Goal: Find specific page/section: Find specific page/section

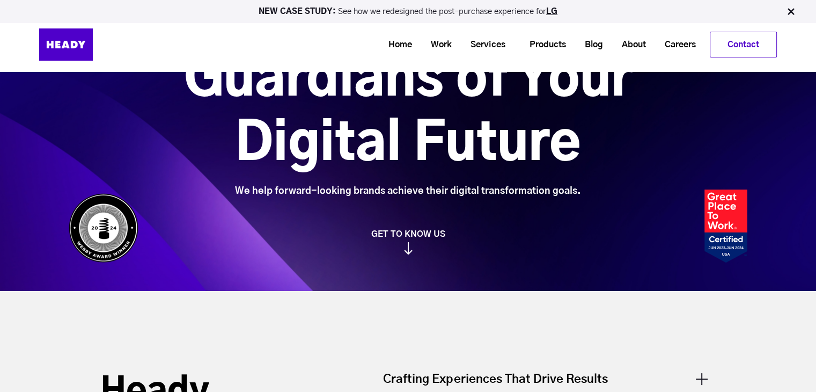
scroll to position [54, 0]
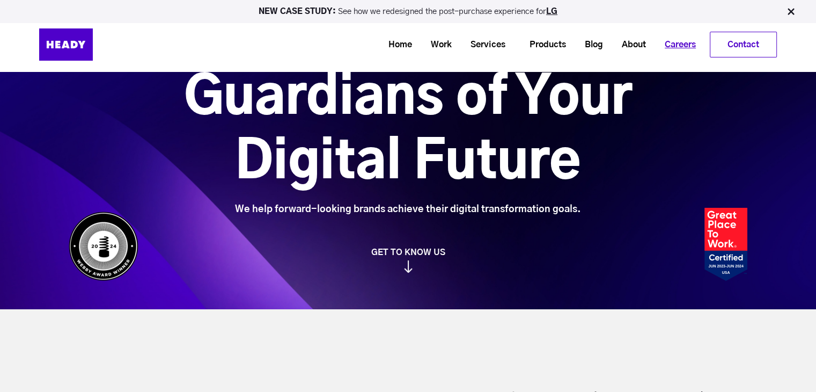
click at [685, 42] on link "Careers" at bounding box center [677, 45] width 50 height 20
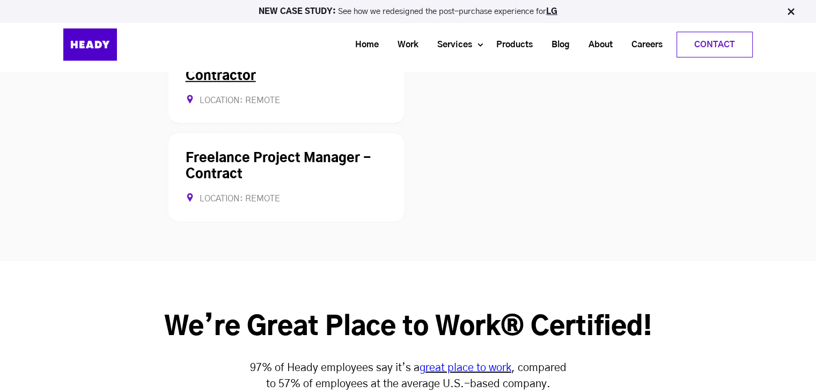
scroll to position [2844, 0]
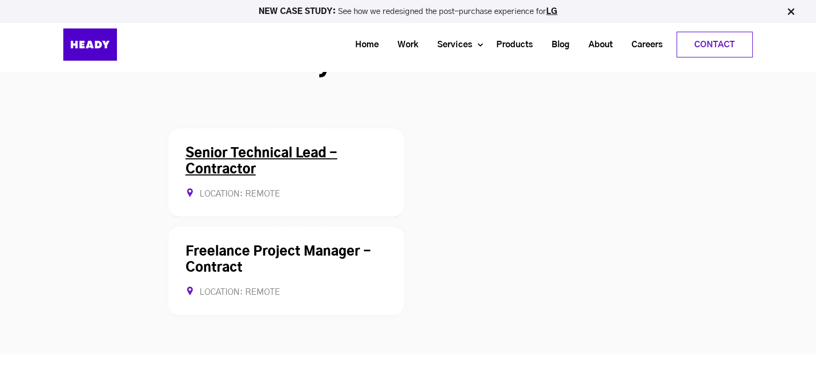
click at [273, 147] on link "Senior Technical Lead - Contractor" at bounding box center [262, 161] width 152 height 29
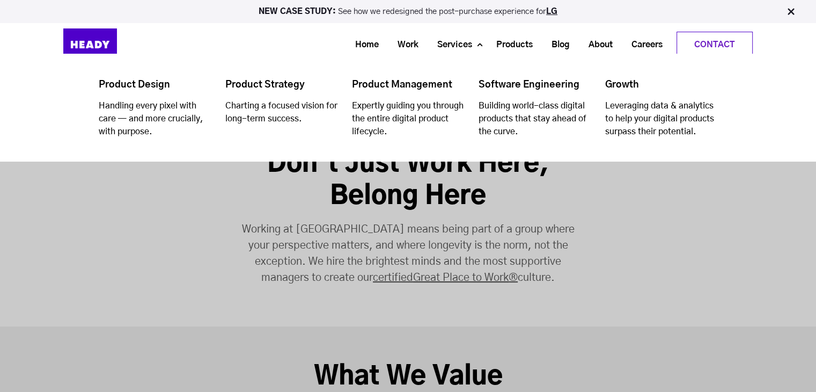
scroll to position [134, 0]
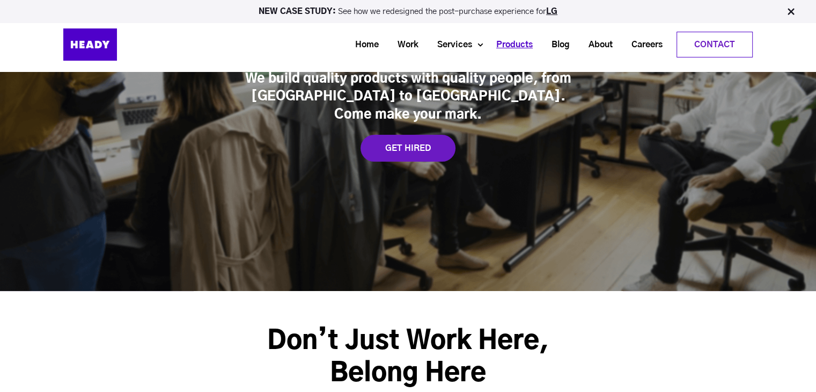
click at [514, 43] on link "Products" at bounding box center [510, 45] width 55 height 20
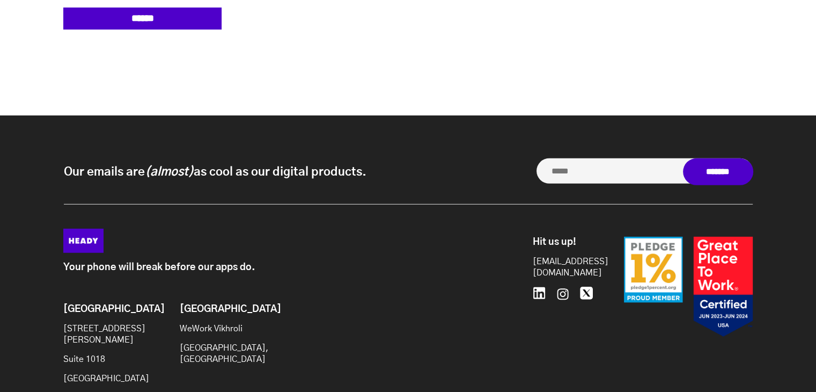
scroll to position [3177, 0]
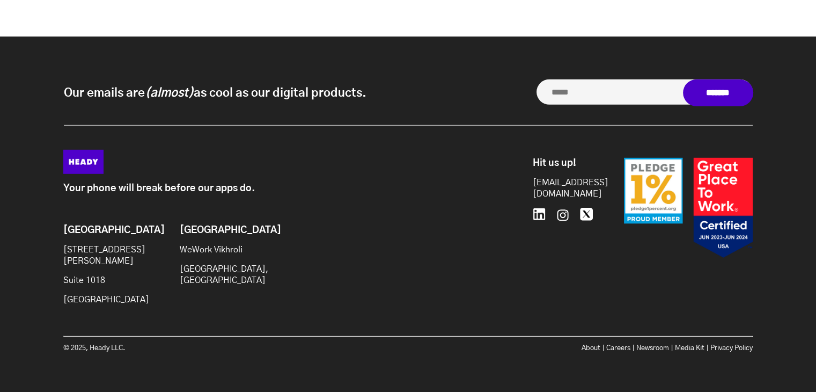
click at [538, 213] on icon at bounding box center [539, 214] width 13 height 13
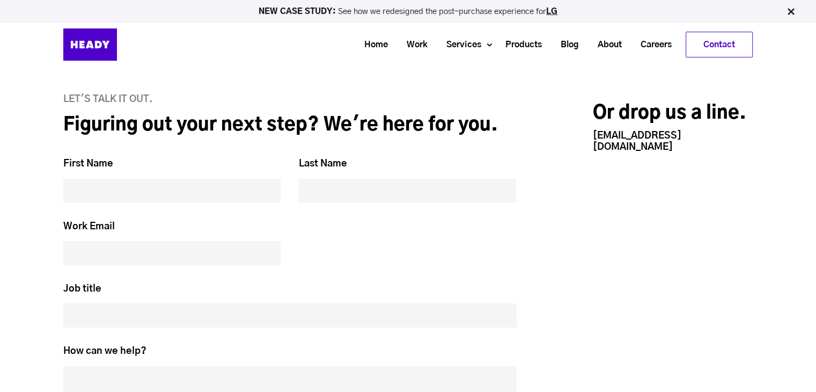
scroll to position [2533, 0]
